Goal: Navigation & Orientation: Locate item on page

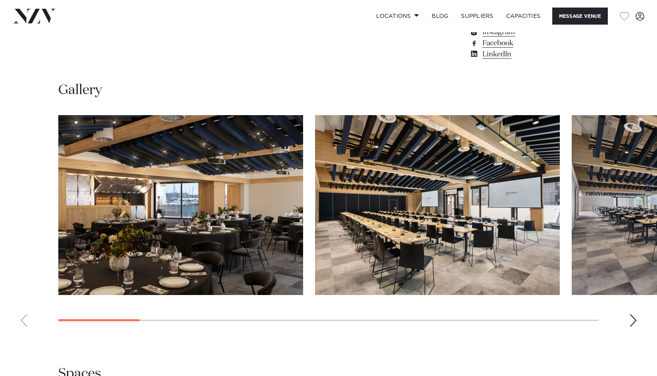
scroll to position [698, 0]
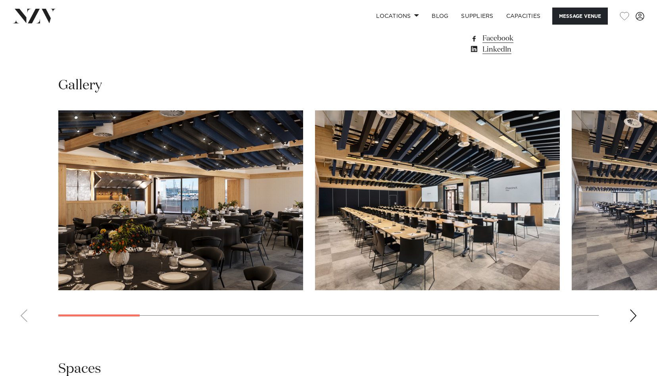
click at [633, 311] on div "Next slide" at bounding box center [633, 315] width 8 height 13
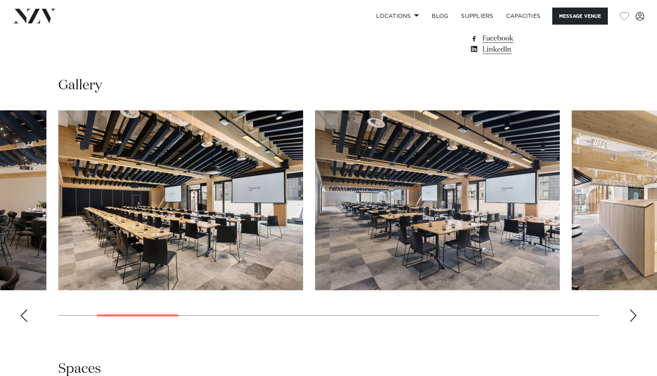
click at [633, 311] on div "Next slide" at bounding box center [633, 315] width 8 height 13
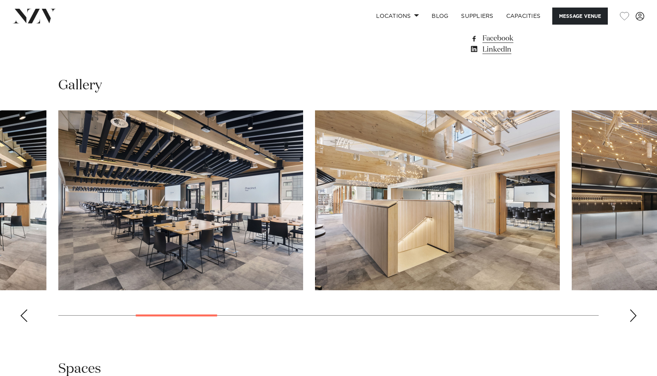
click at [633, 311] on div "Next slide" at bounding box center [633, 315] width 8 height 13
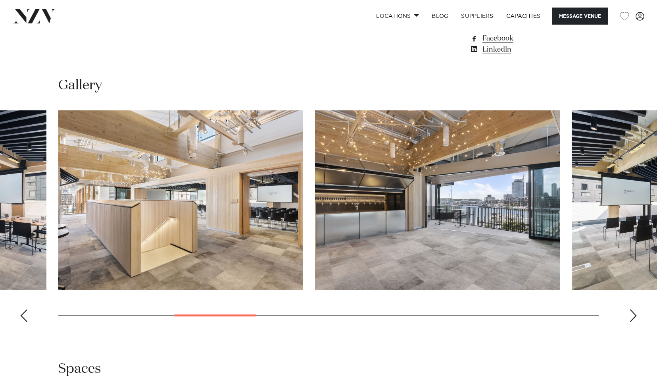
click at [633, 311] on div "Next slide" at bounding box center [633, 315] width 8 height 13
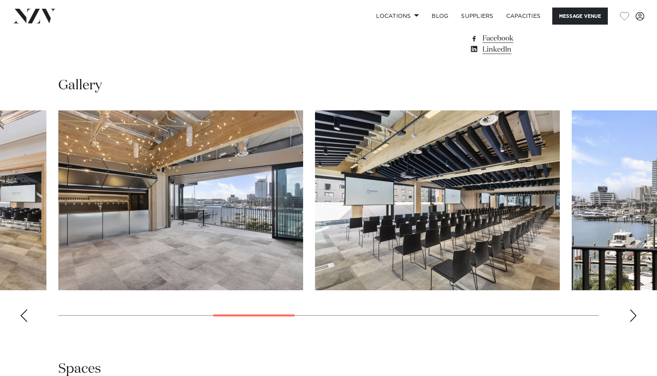
click at [633, 311] on div "Next slide" at bounding box center [633, 315] width 8 height 13
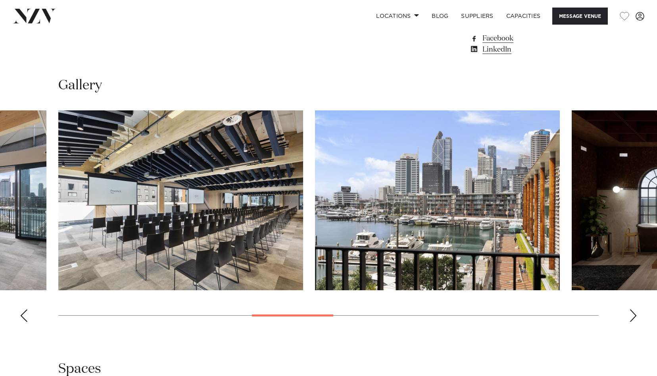
click at [633, 311] on div "Next slide" at bounding box center [633, 315] width 8 height 13
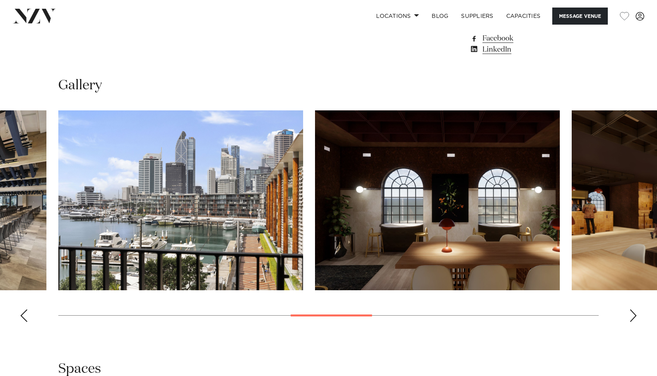
click at [633, 311] on div "Next slide" at bounding box center [633, 315] width 8 height 13
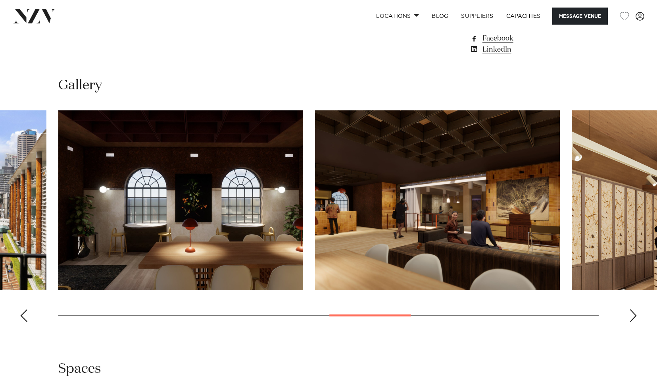
click at [633, 311] on div "Next slide" at bounding box center [633, 315] width 8 height 13
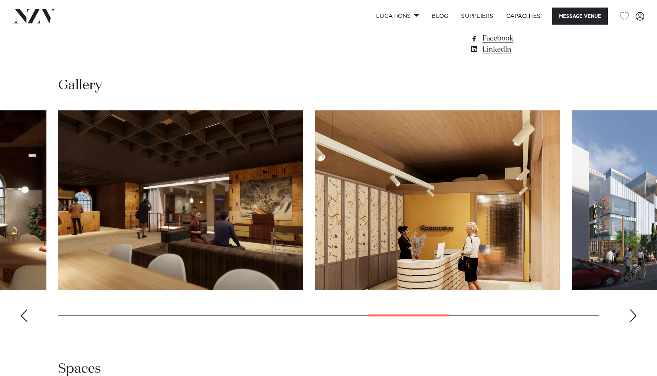
click at [633, 311] on div "Next slide" at bounding box center [633, 315] width 8 height 13
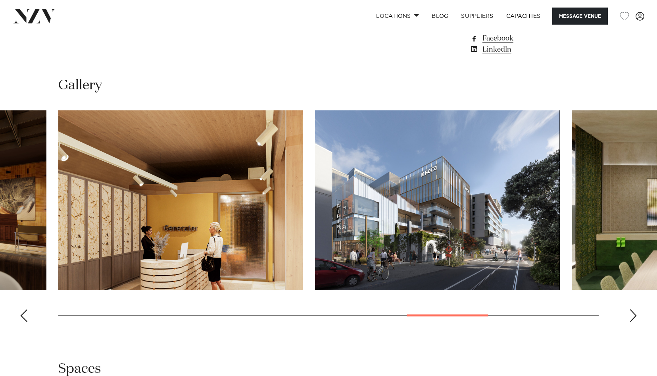
click at [633, 311] on div "Next slide" at bounding box center [633, 315] width 8 height 13
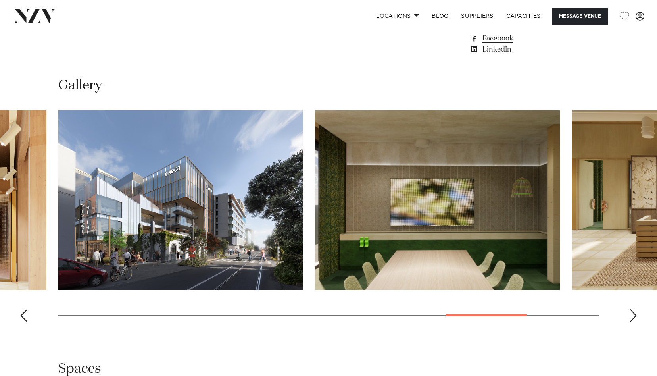
click at [633, 311] on div "Next slide" at bounding box center [633, 315] width 8 height 13
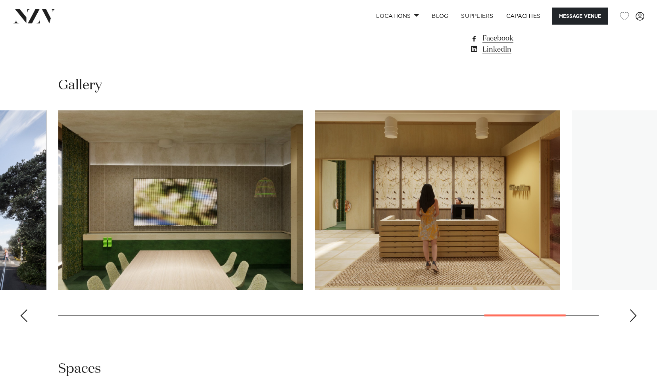
click at [633, 311] on div "Next slide" at bounding box center [633, 315] width 8 height 13
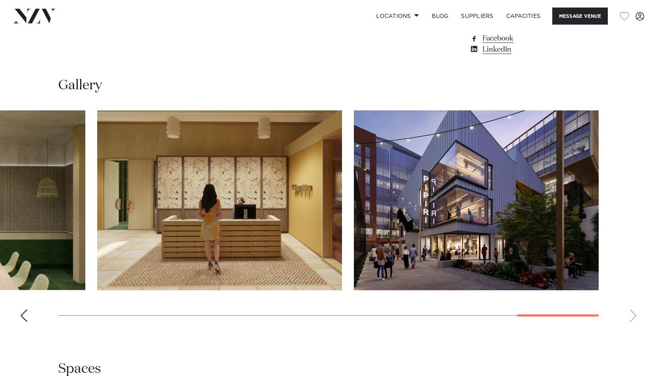
click at [633, 311] on swiper-container at bounding box center [328, 219] width 657 height 218
click at [21, 312] on div "Previous slide" at bounding box center [24, 315] width 8 height 13
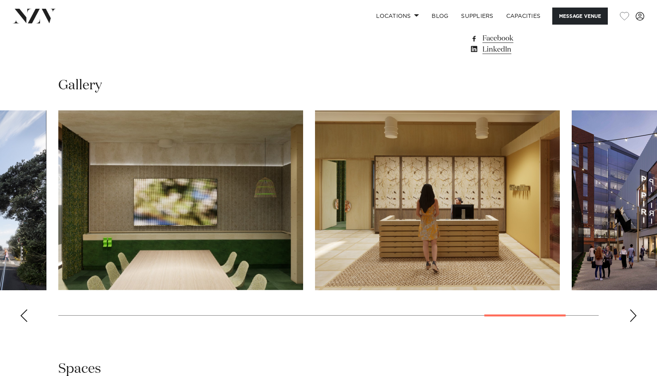
click at [21, 312] on div "Previous slide" at bounding box center [24, 315] width 8 height 13
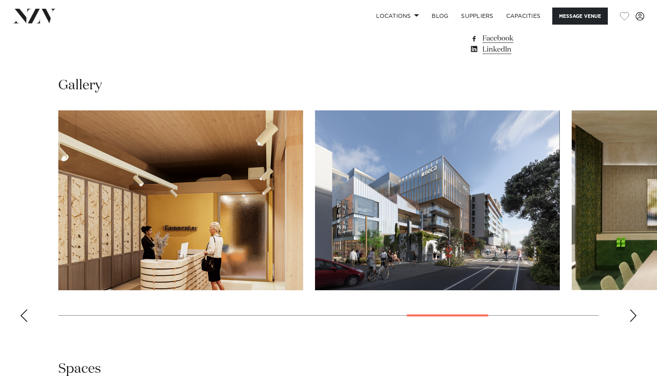
click at [21, 312] on div "Previous slide" at bounding box center [24, 315] width 8 height 13
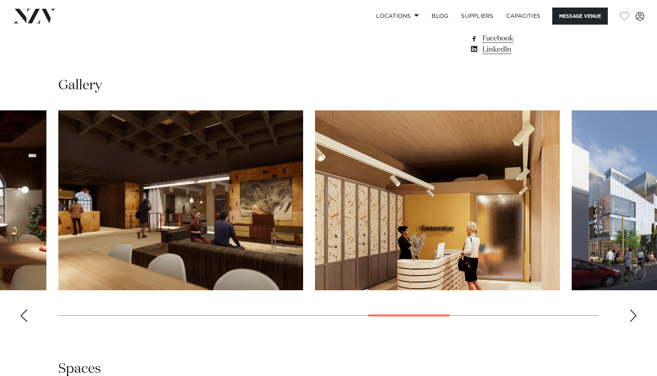
click at [21, 312] on div "Previous slide" at bounding box center [24, 315] width 8 height 13
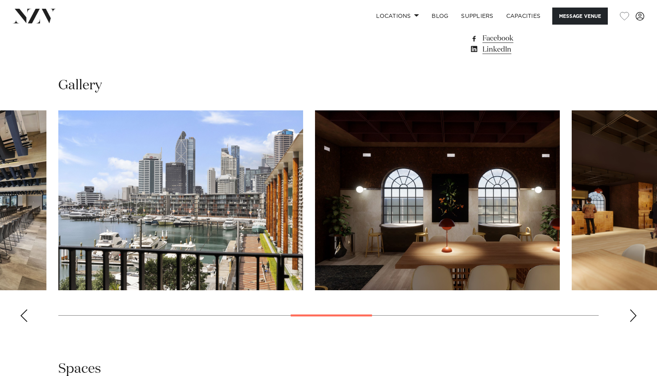
click at [21, 312] on div "Previous slide" at bounding box center [24, 315] width 8 height 13
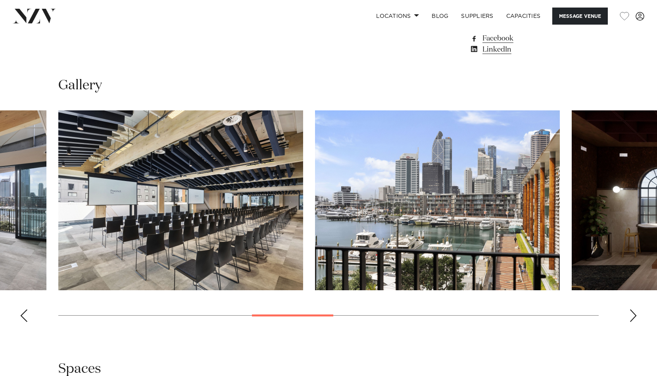
click at [21, 312] on div "Previous slide" at bounding box center [24, 315] width 8 height 13
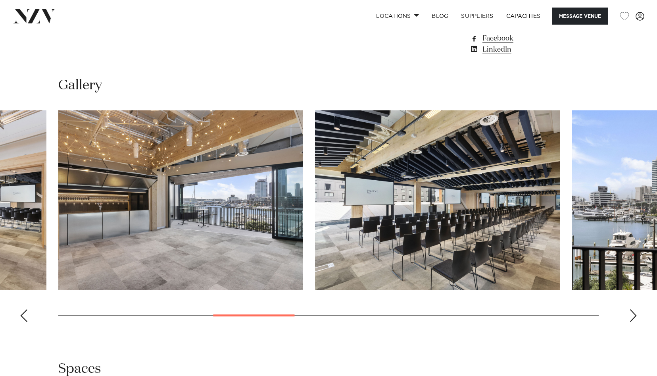
click at [21, 312] on div "Previous slide" at bounding box center [24, 315] width 8 height 13
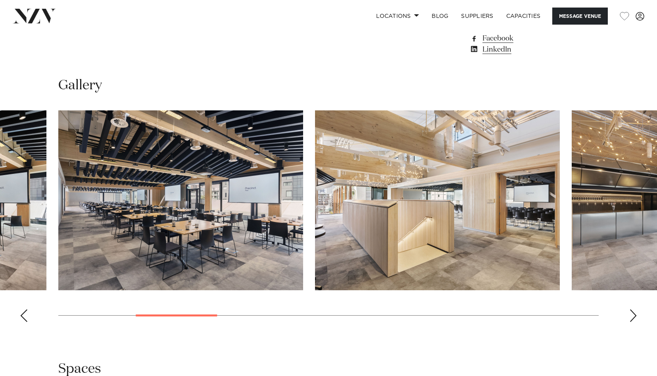
click at [21, 312] on div "Previous slide" at bounding box center [24, 315] width 8 height 13
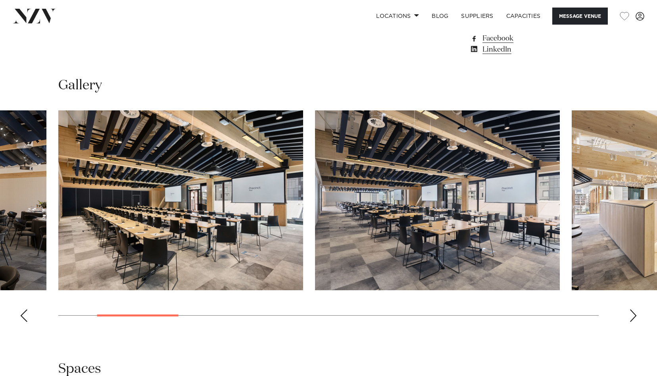
click at [635, 312] on div "Next slide" at bounding box center [633, 315] width 8 height 13
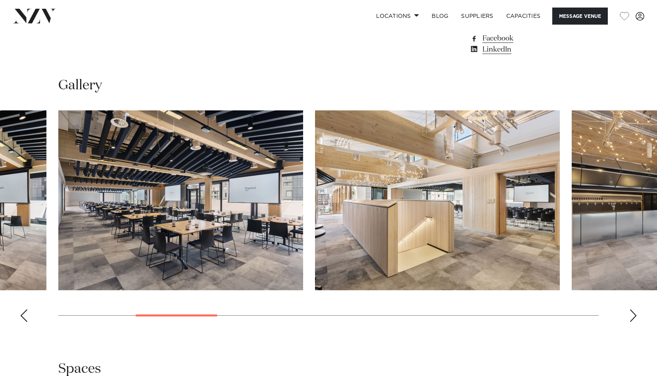
click at [635, 312] on div "Next slide" at bounding box center [633, 315] width 8 height 13
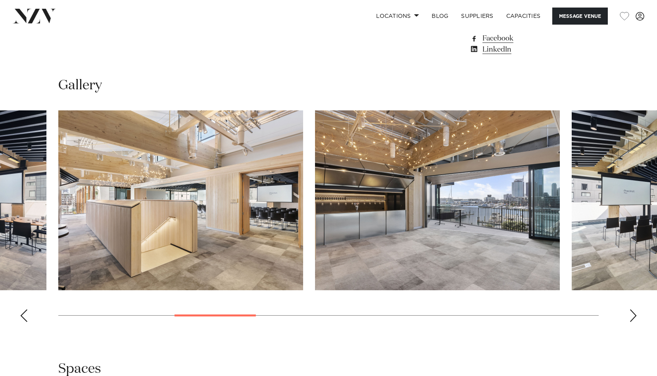
click at [635, 312] on div "Next slide" at bounding box center [633, 315] width 8 height 13
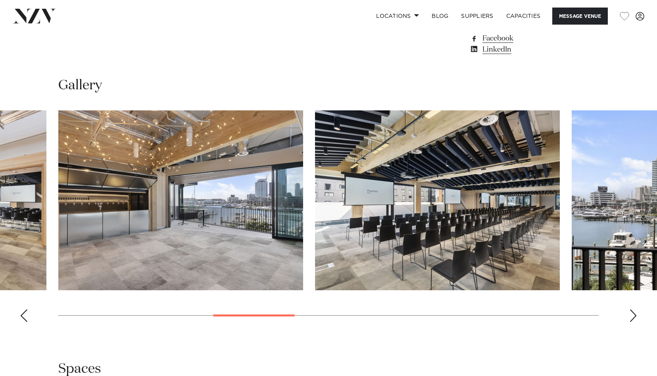
click at [635, 312] on div "Next slide" at bounding box center [633, 315] width 8 height 13
